Goal: Task Accomplishment & Management: Manage account settings

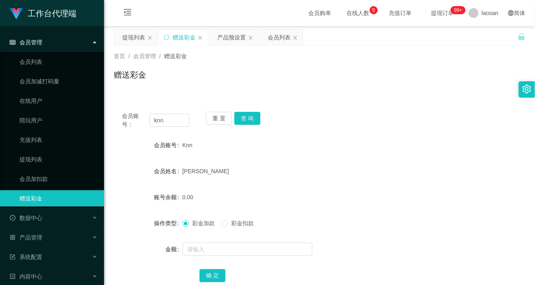
click at [216, 119] on button "重 置" at bounding box center [219, 118] width 26 height 13
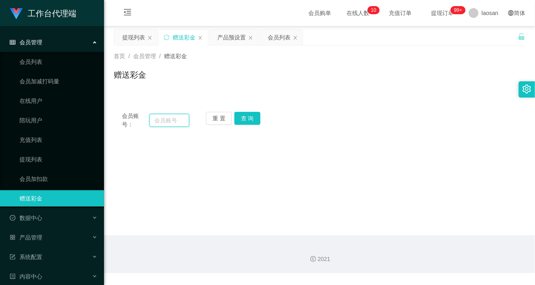
click at [161, 122] on input "text" at bounding box center [169, 120] width 40 height 13
paste input "Knn"
type input "Knn"
click at [250, 119] on button "查 询" at bounding box center [247, 118] width 26 height 13
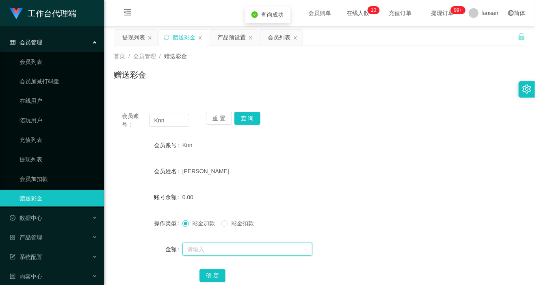
click at [220, 250] on input "text" at bounding box center [247, 248] width 130 height 13
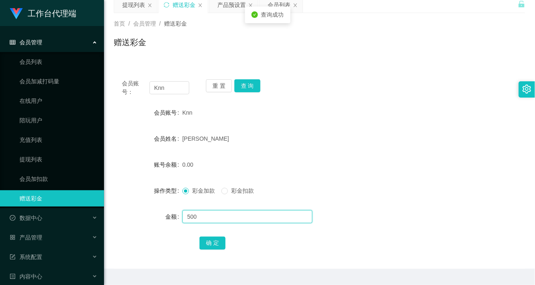
scroll to position [51, 0]
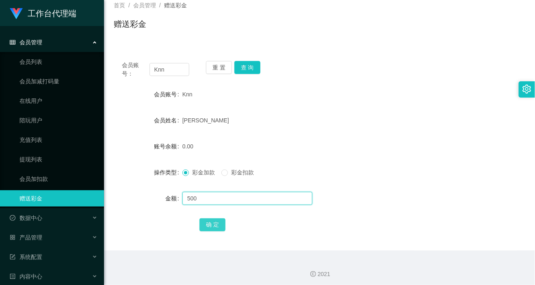
type input "500"
click at [213, 224] on button "确 定" at bounding box center [212, 224] width 26 height 13
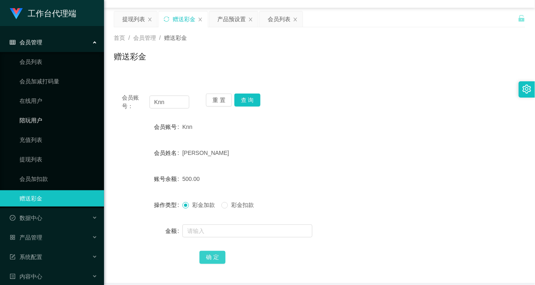
scroll to position [0, 0]
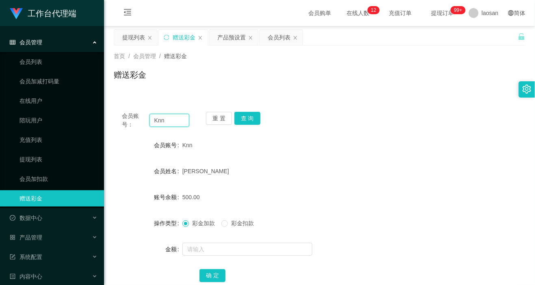
drag, startPoint x: 152, startPoint y: 117, endPoint x: 136, endPoint y: 115, distance: 16.0
click at [136, 115] on div "会员账号： Knn" at bounding box center [155, 120] width 67 height 17
drag, startPoint x: 284, startPoint y: 40, endPoint x: 272, endPoint y: 63, distance: 26.0
click at [284, 40] on div "会员列表" at bounding box center [279, 37] width 23 height 15
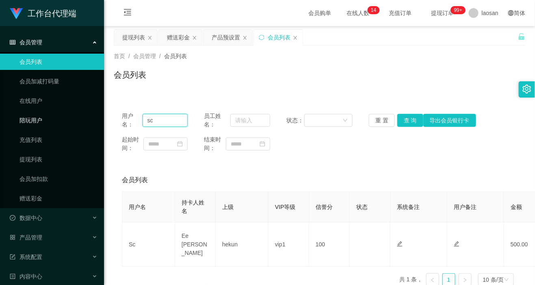
drag, startPoint x: 166, startPoint y: 120, endPoint x: 98, endPoint y: 117, distance: 68.3
click at [98, 117] on section "工作台代理端 会员管理 会员列表 会员加减打码量 在线用户 陪玩用户 充值列表 提现列表 会员加扣款 赠送彩金 数据中心 员工统计 团队统计 产品管理 注单管…" at bounding box center [267, 165] width 535 height 330
paste input "Knn"
type input "Knn"
click at [404, 118] on button "查 询" at bounding box center [410, 120] width 26 height 13
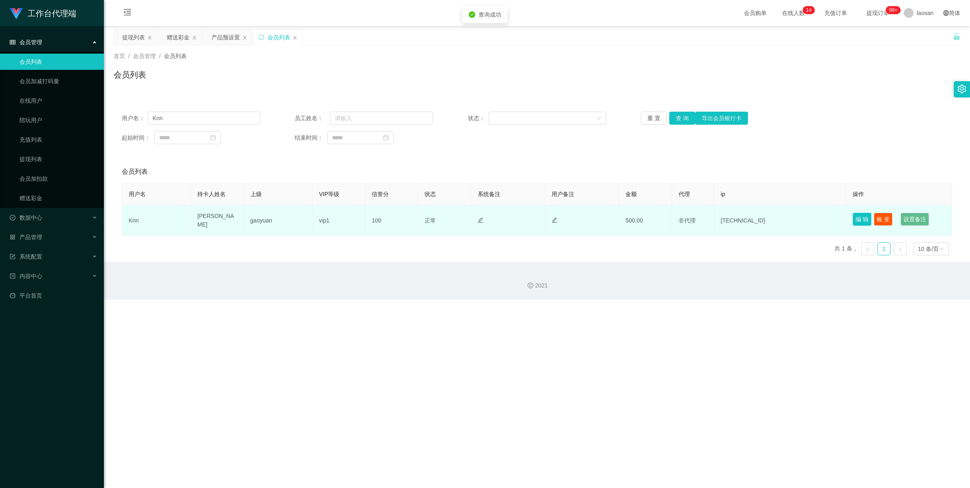
click at [534, 218] on button "编 辑" at bounding box center [862, 219] width 19 height 13
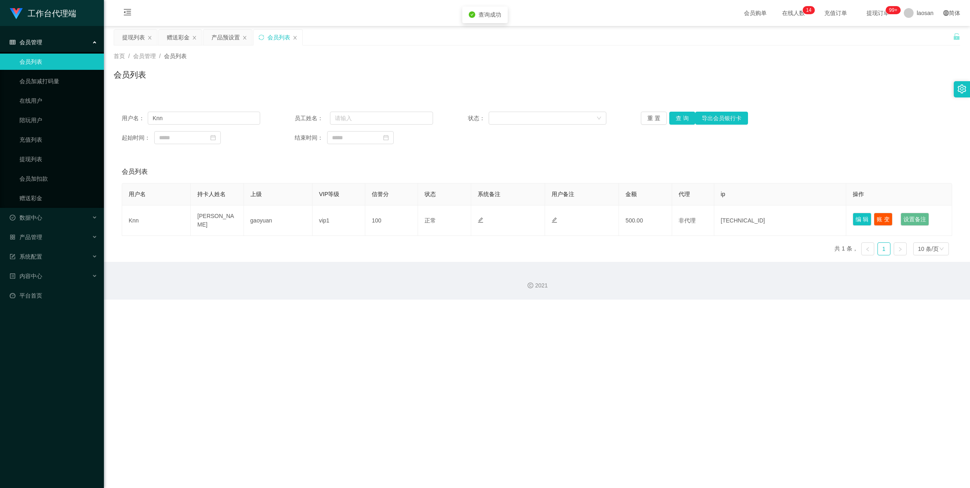
type input "Knn"
type input "[PERSON_NAME]"
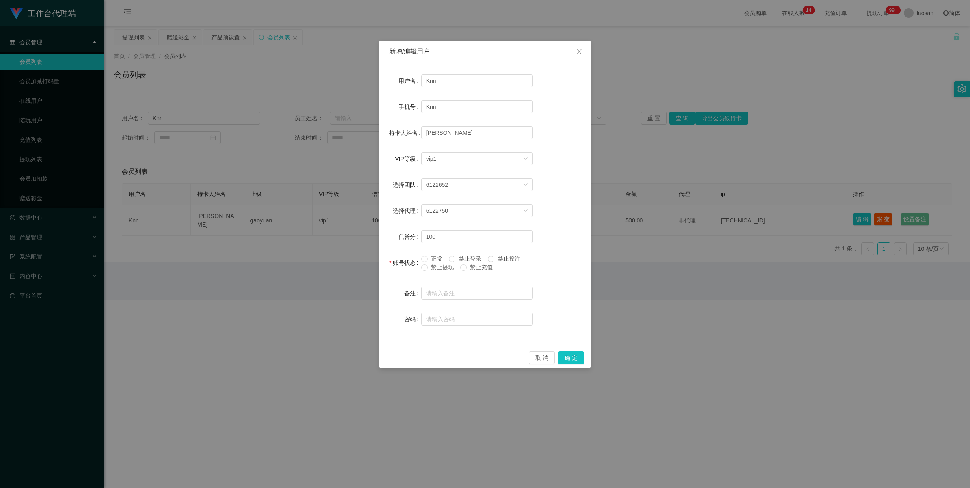
click at [443, 267] on span "禁止提现" at bounding box center [442, 267] width 29 height 6
click at [534, 284] on button "确 定" at bounding box center [571, 357] width 26 height 13
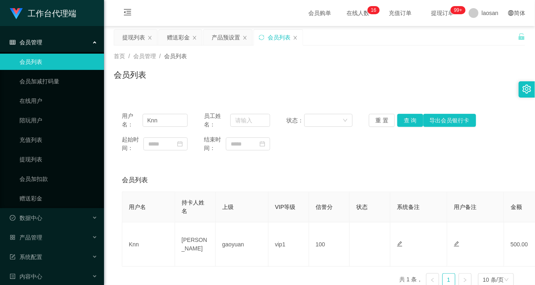
click at [254, 88] on div "首页 / 会员管理 / 会员列表 / 会员列表" at bounding box center [319, 69] width 431 height 48
drag, startPoint x: 163, startPoint y: 121, endPoint x: 131, endPoint y: 121, distance: 32.5
click at [131, 121] on div "用户名： Knn" at bounding box center [155, 120] width 66 height 17
click at [132, 37] on div "提现列表" at bounding box center [133, 37] width 23 height 15
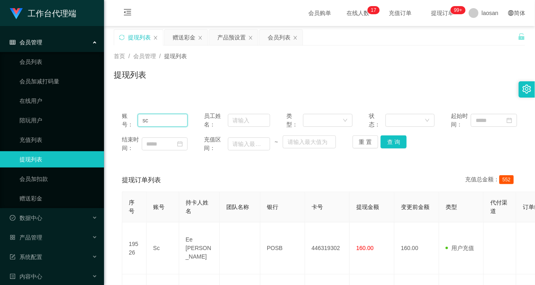
drag, startPoint x: 147, startPoint y: 115, endPoint x: 118, endPoint y: 113, distance: 28.9
click at [103, 112] on section "工作台代理端 会员管理 会员列表 会员加减打码量 在线用户 陪玩用户 充值列表 提现列表 会员加扣款 赠送彩金 数据中心 员工统计 团队统计 产品管理 注单管…" at bounding box center [267, 221] width 535 height 442
paste input "Knn"
type input "Knn"
click at [388, 145] on button "查 询" at bounding box center [393, 141] width 26 height 13
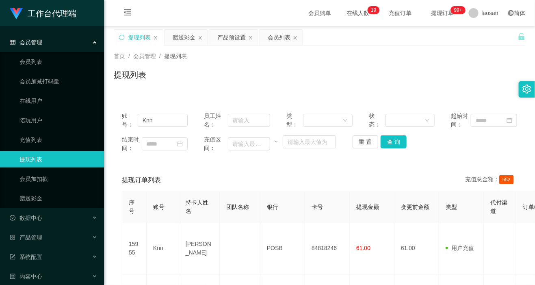
click at [313, 76] on div "提现列表" at bounding box center [319, 78] width 411 height 19
drag, startPoint x: 160, startPoint y: 124, endPoint x: 119, endPoint y: 118, distance: 41.5
click at [119, 118] on div "账号： Knn 员工姓名： 类型： 状态： 起始时间： 结束时间： 充值区间： ~ 重 置 查 询" at bounding box center [319, 132] width 411 height 57
click at [177, 36] on div "赠送彩金" at bounding box center [184, 37] width 23 height 15
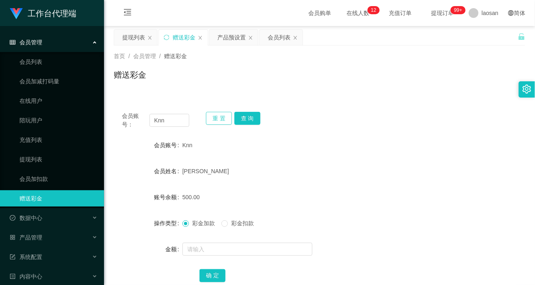
click at [223, 121] on button "重 置" at bounding box center [219, 118] width 26 height 13
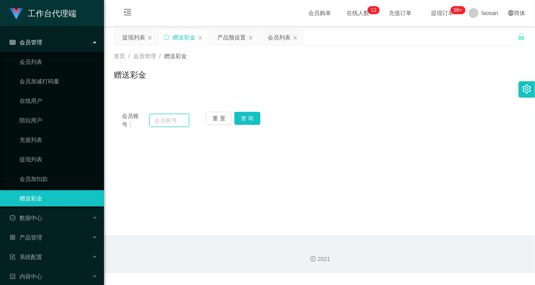
drag, startPoint x: 164, startPoint y: 114, endPoint x: 166, endPoint y: 118, distance: 5.0
click at [166, 117] on input "text" at bounding box center [169, 120] width 40 height 13
paste input "Knn"
type input "Knn"
click at [249, 116] on button "查 询" at bounding box center [247, 118] width 26 height 13
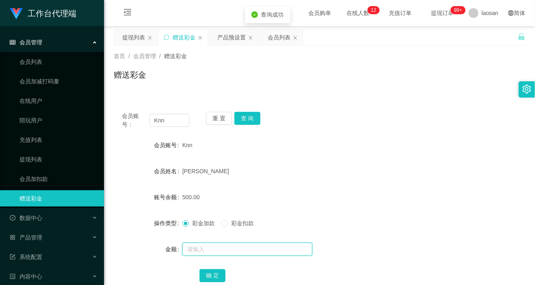
click at [223, 252] on input "text" at bounding box center [247, 248] width 130 height 13
type input "56"
click at [215, 272] on button "确 定" at bounding box center [212, 275] width 26 height 13
drag, startPoint x: 209, startPoint y: 80, endPoint x: 212, endPoint y: 67, distance: 13.2
click at [209, 80] on div "赠送彩金" at bounding box center [319, 78] width 411 height 19
